Goal: Book appointment/travel/reservation

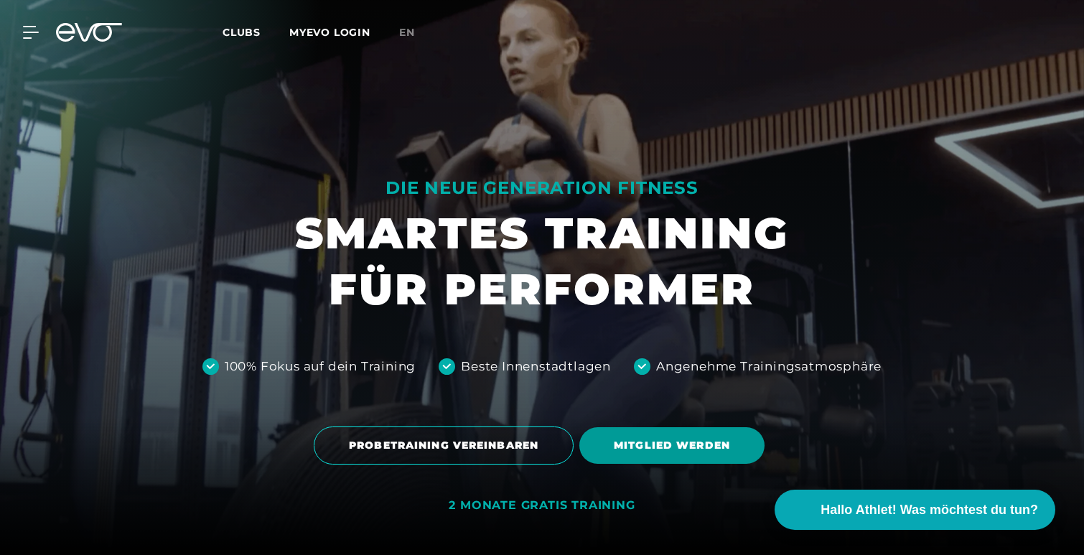
click at [640, 448] on span "MITGLIED WERDEN" at bounding box center [672, 445] width 116 height 15
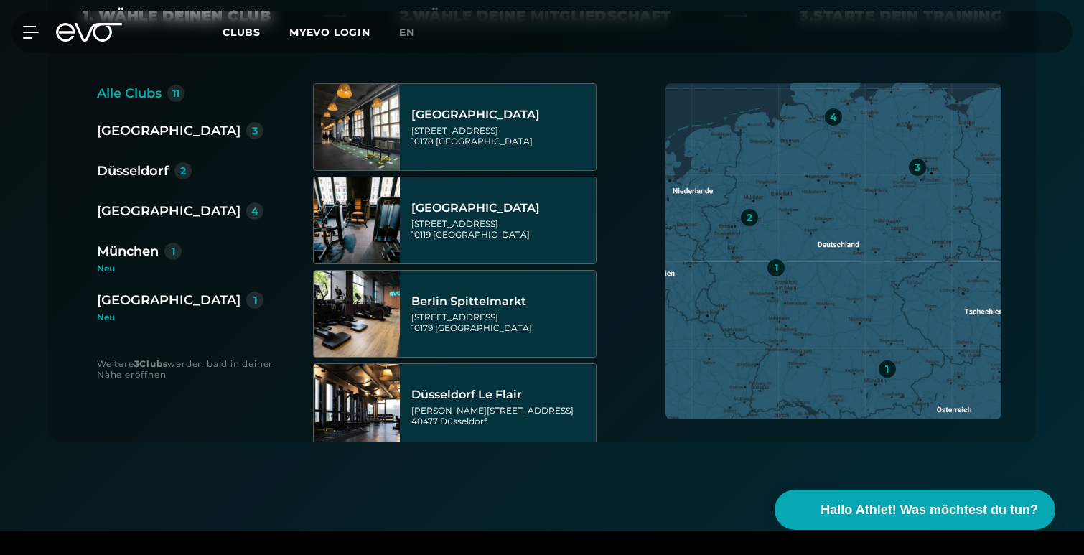
scroll to position [372, 0]
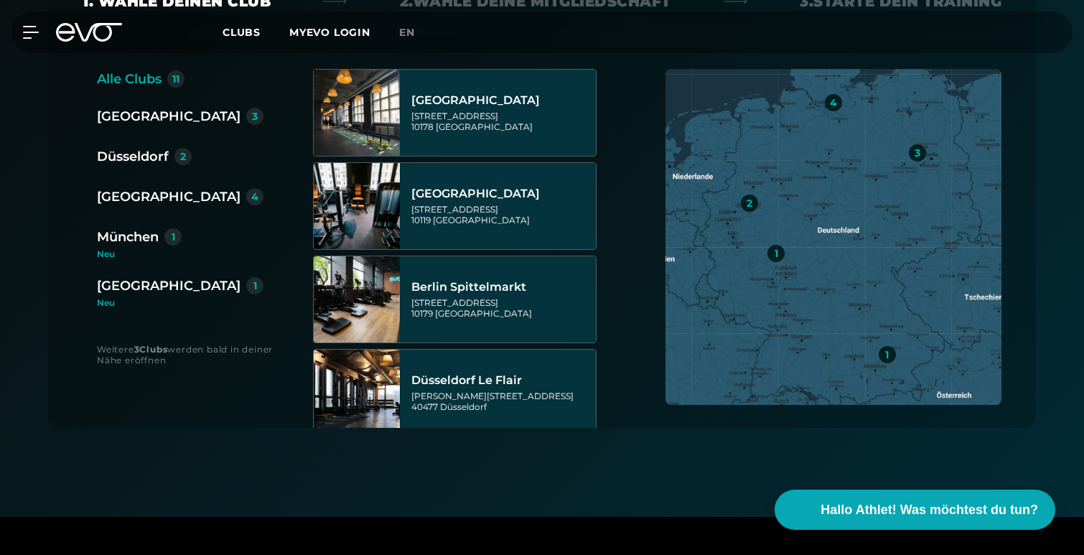
click at [145, 160] on div "Düsseldorf" at bounding box center [133, 157] width 72 height 20
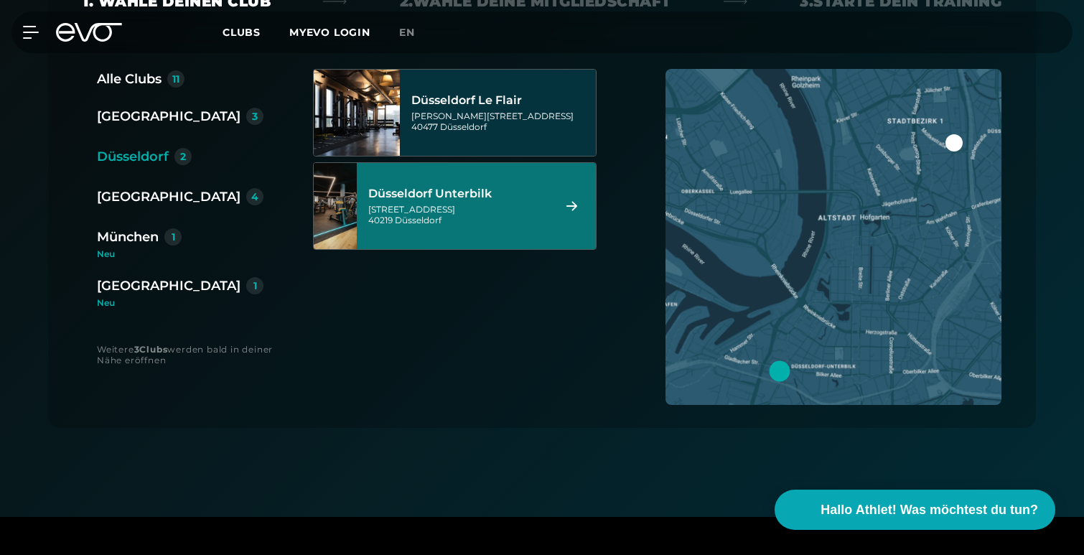
click at [448, 229] on div "[GEOGRAPHIC_DATA] Unterbilk [STREET_ADDRESS]" at bounding box center [458, 206] width 180 height 63
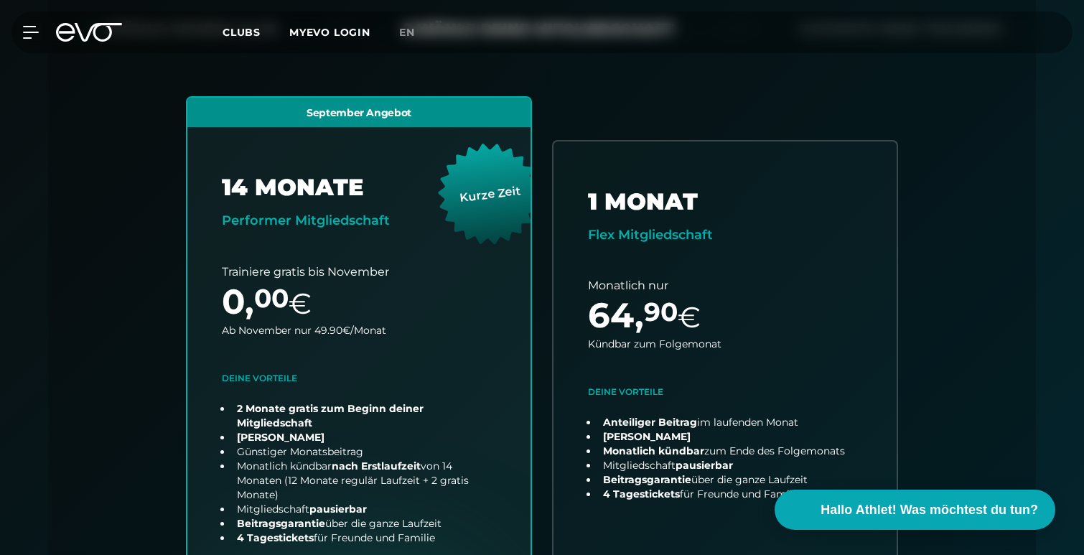
scroll to position [429, 0]
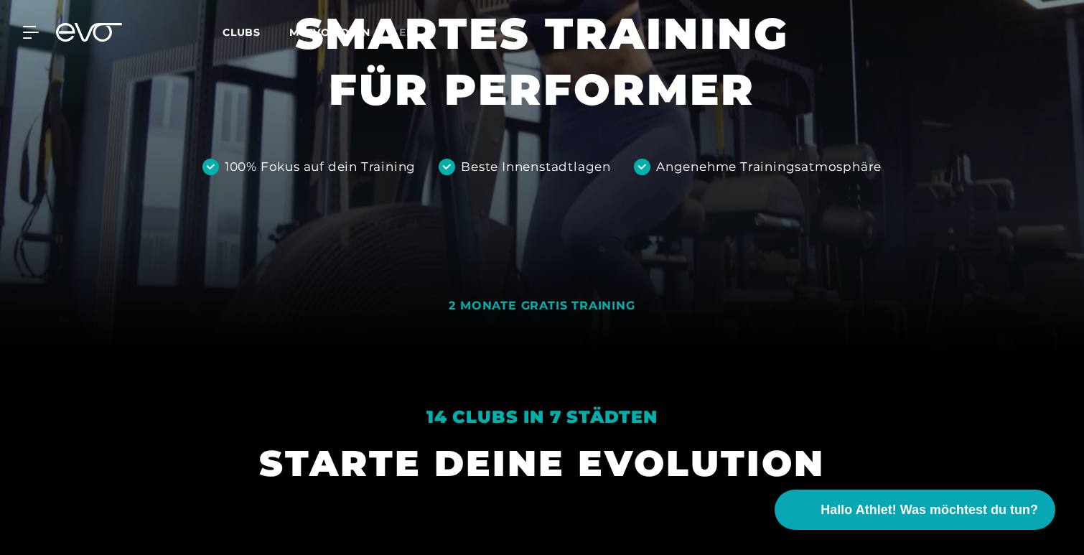
scroll to position [292, 0]
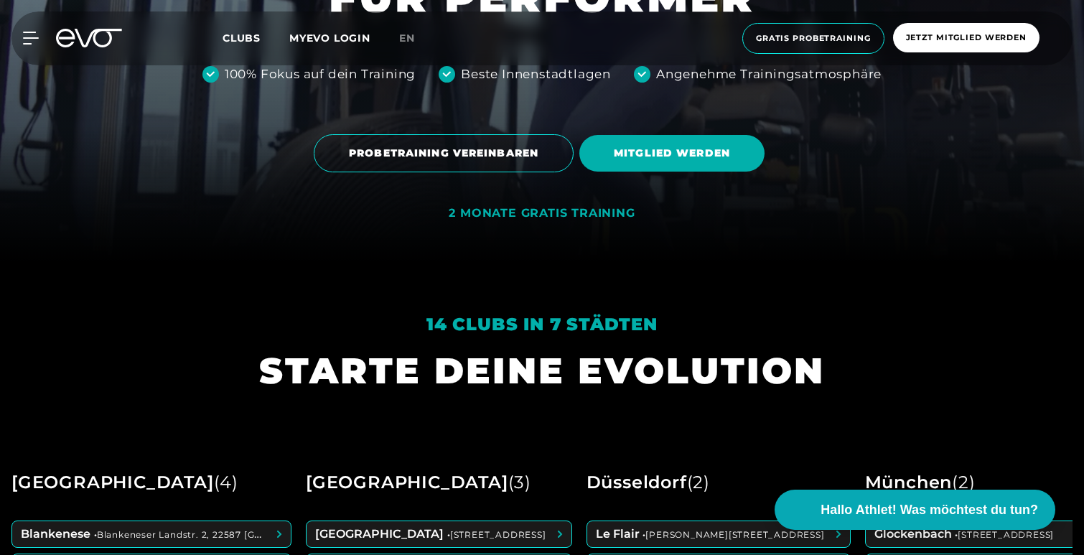
click at [516, 220] on div "2 MONATE GRATIS TRAINING" at bounding box center [542, 213] width 186 height 15
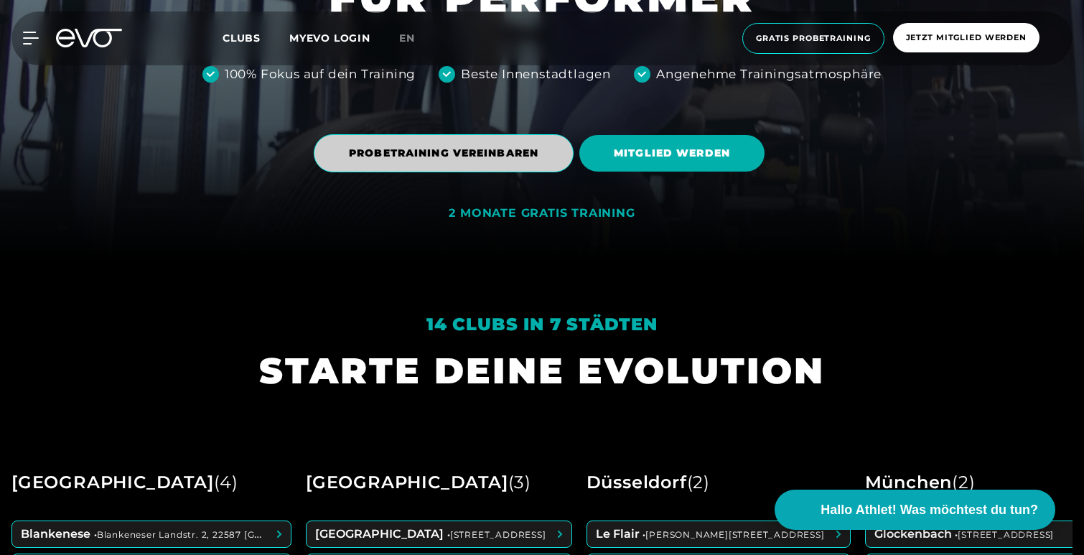
click at [468, 150] on span "PROBETRAINING VEREINBAREN" at bounding box center [444, 153] width 190 height 15
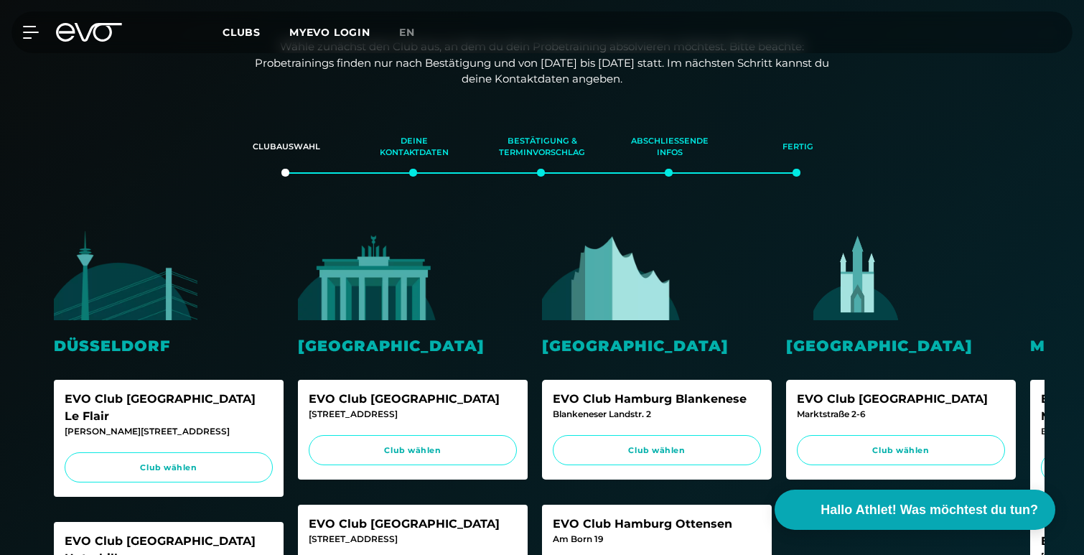
scroll to position [216, 0]
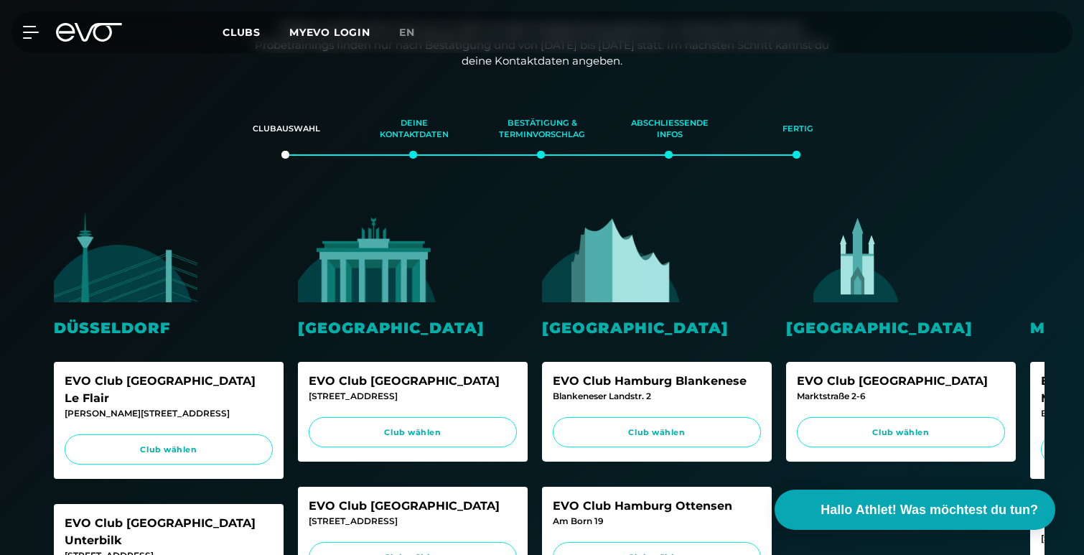
click at [126, 294] on img at bounding box center [126, 258] width 144 height 90
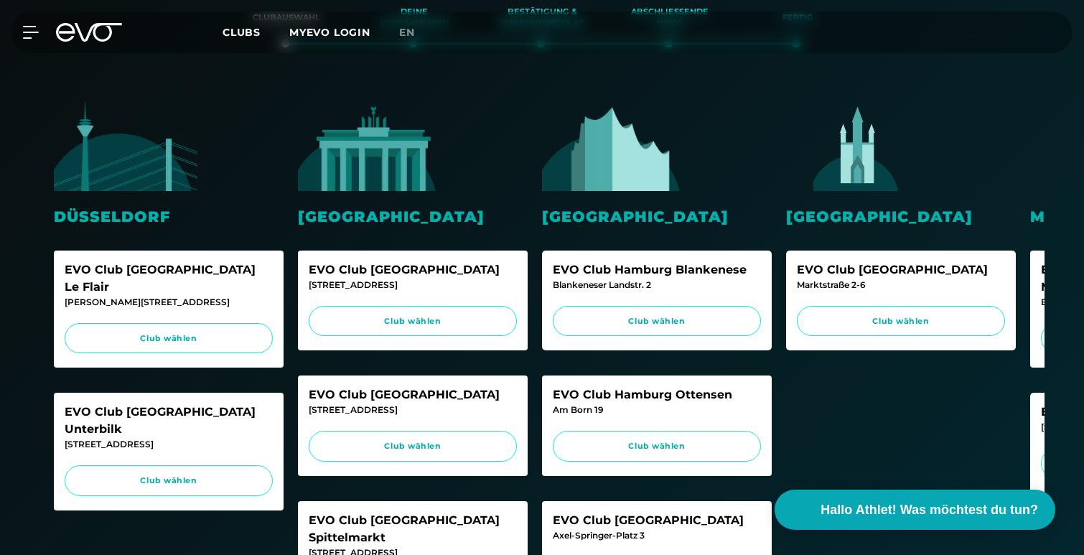
scroll to position [353, 0]
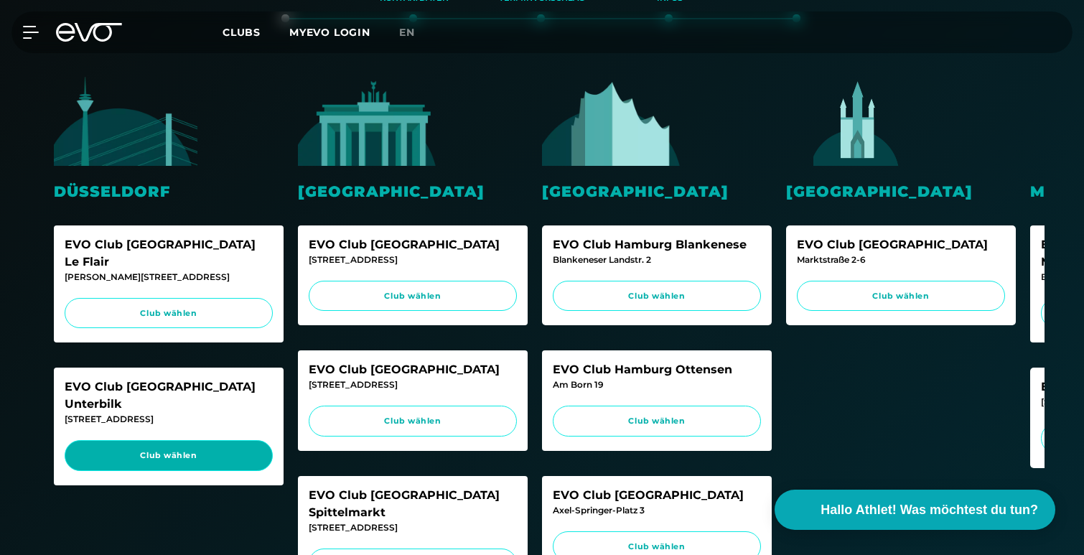
click at [176, 450] on span "Club wählen" at bounding box center [168, 456] width 181 height 12
